Goal: Transaction & Acquisition: Purchase product/service

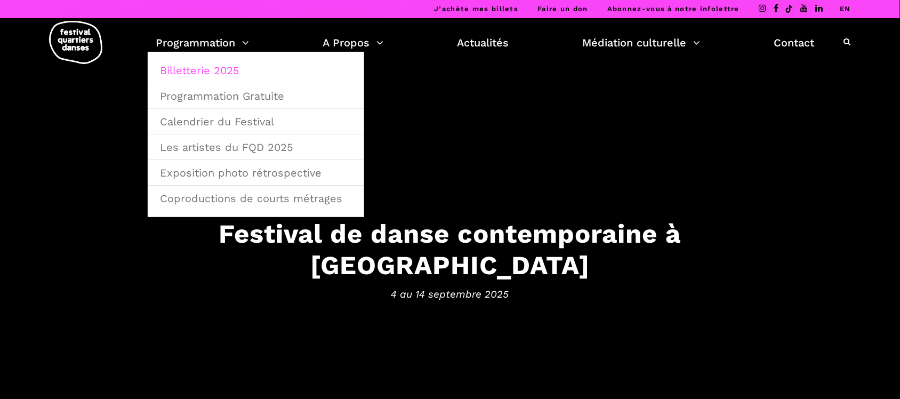
click at [219, 76] on link "Billetterie 2025" at bounding box center [256, 70] width 205 height 25
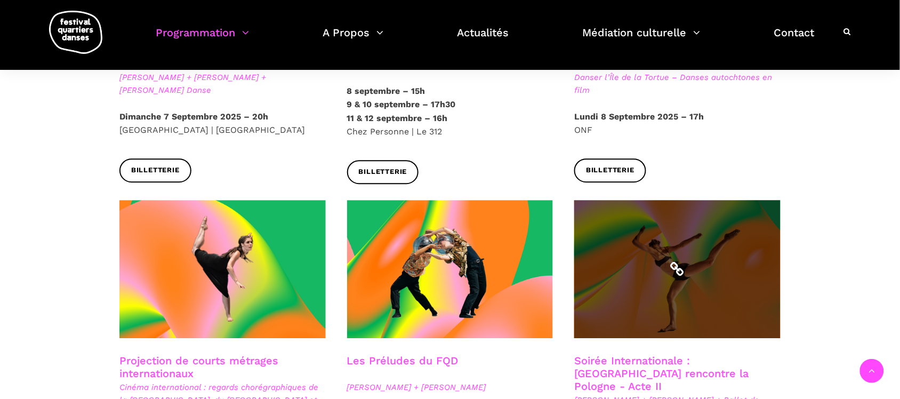
scroll to position [800, 0]
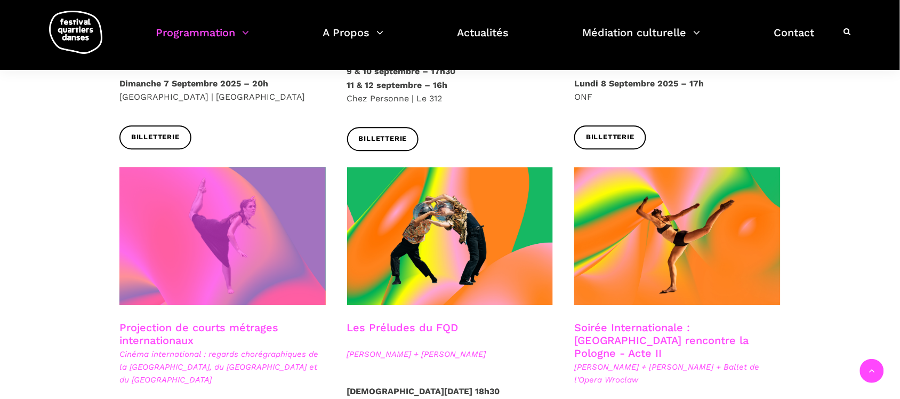
click at [267, 267] on span at bounding box center [222, 236] width 206 height 138
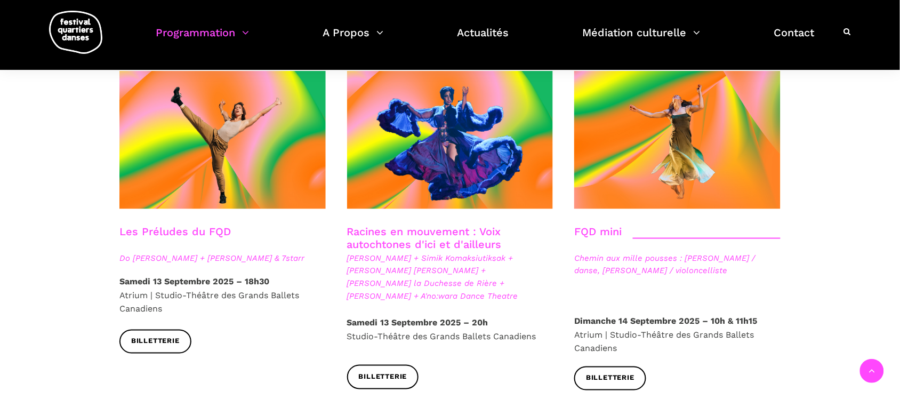
scroll to position [1534, 0]
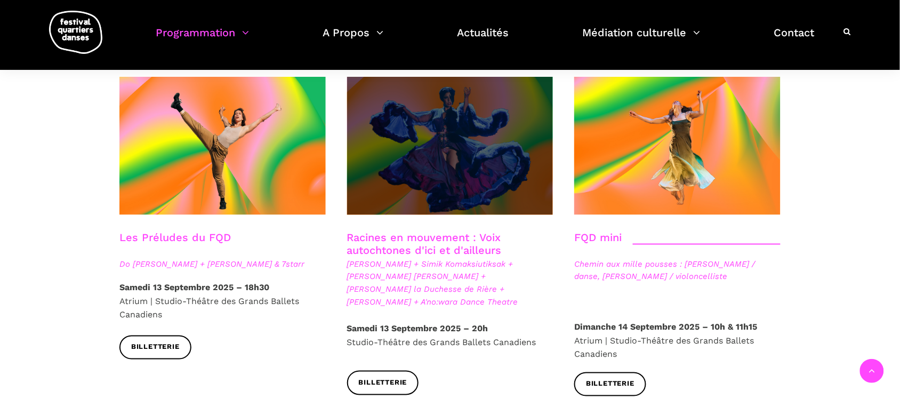
click at [457, 146] on span at bounding box center [450, 146] width 206 height 138
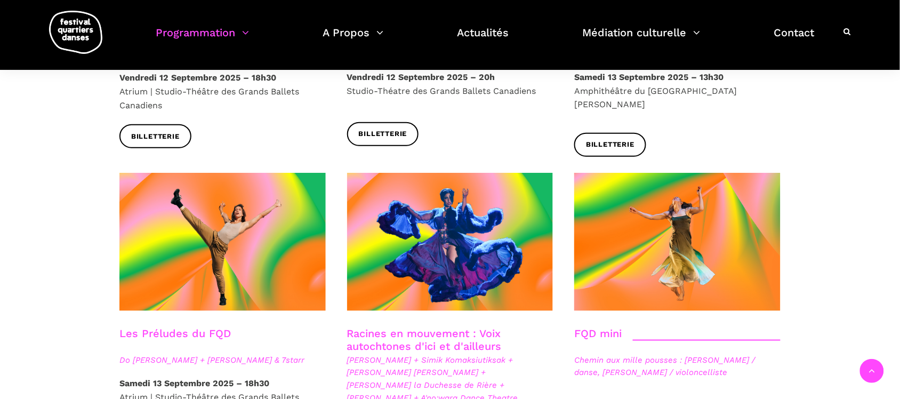
scroll to position [1267, 0]
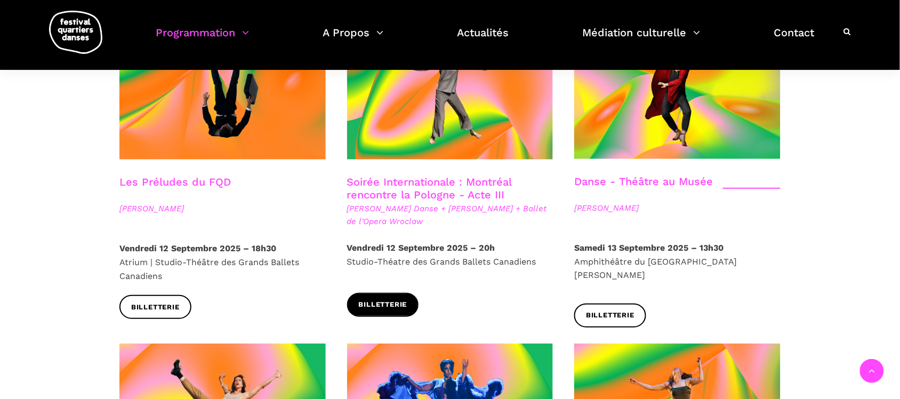
click at [388, 299] on span "Billetterie" at bounding box center [383, 304] width 49 height 11
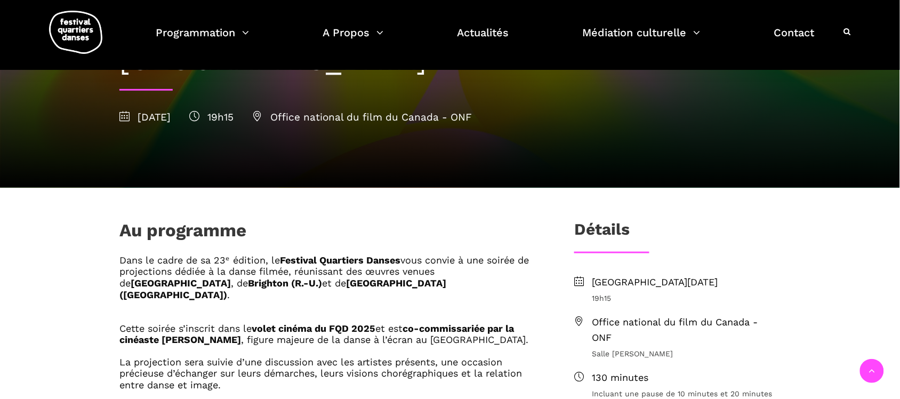
scroll to position [133, 0]
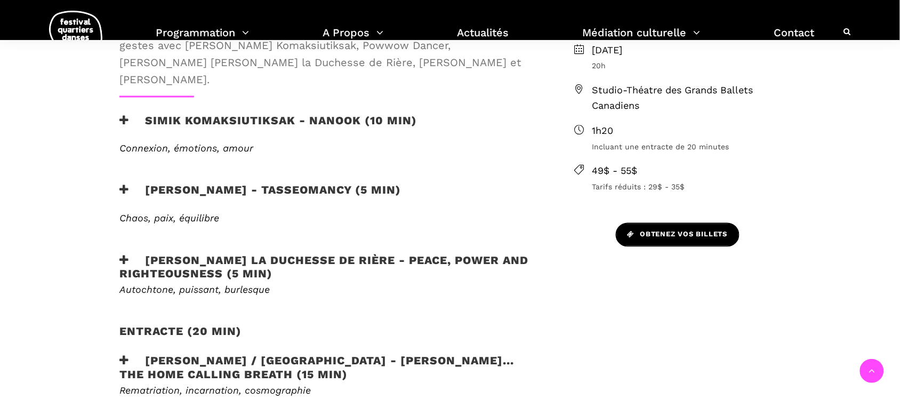
click at [676, 239] on span "Obtenez vos billets" at bounding box center [678, 234] width 100 height 11
